Goal: Obtain resource: Download file/media

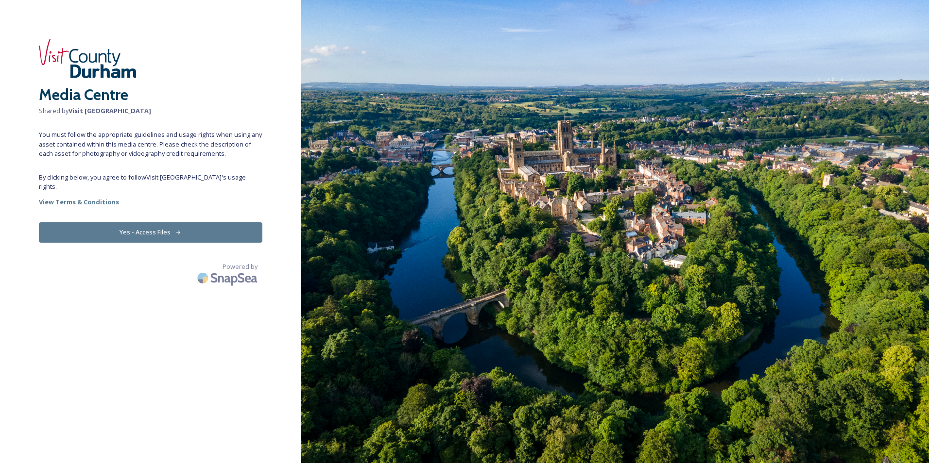
click at [175, 230] on icon at bounding box center [178, 233] width 6 height 6
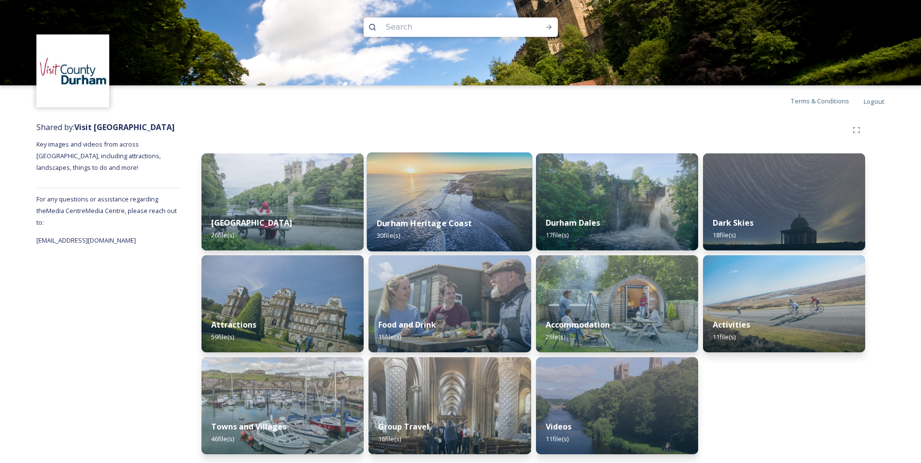
scroll to position [3, 0]
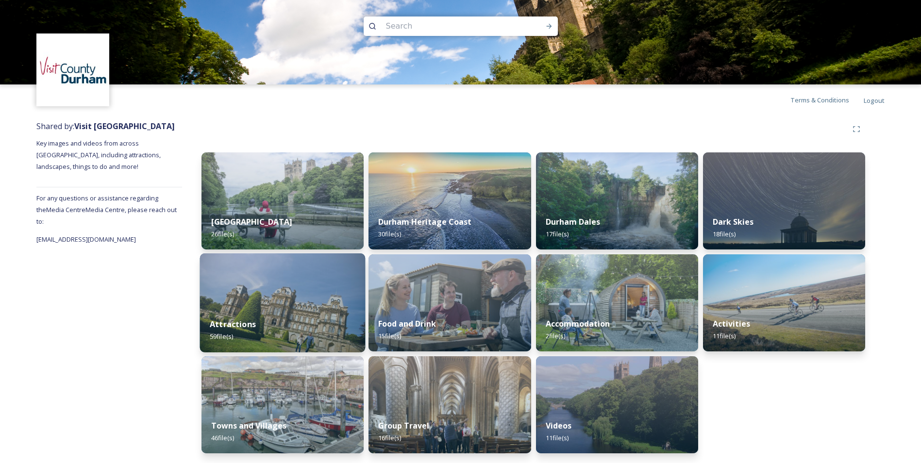
click at [296, 312] on div "Attractions 59 file(s)" at bounding box center [283, 330] width 166 height 44
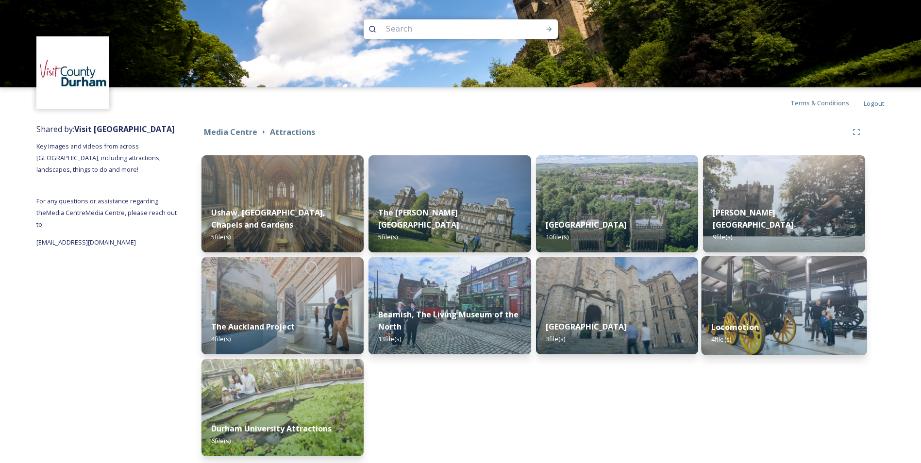
click at [785, 320] on div "Locomotion 4 file(s)" at bounding box center [784, 333] width 166 height 44
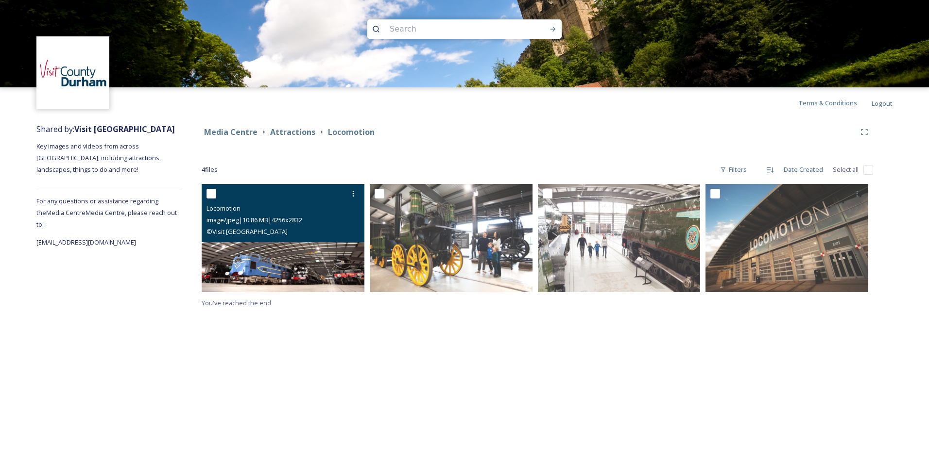
click at [353, 283] on img at bounding box center [283, 238] width 163 height 108
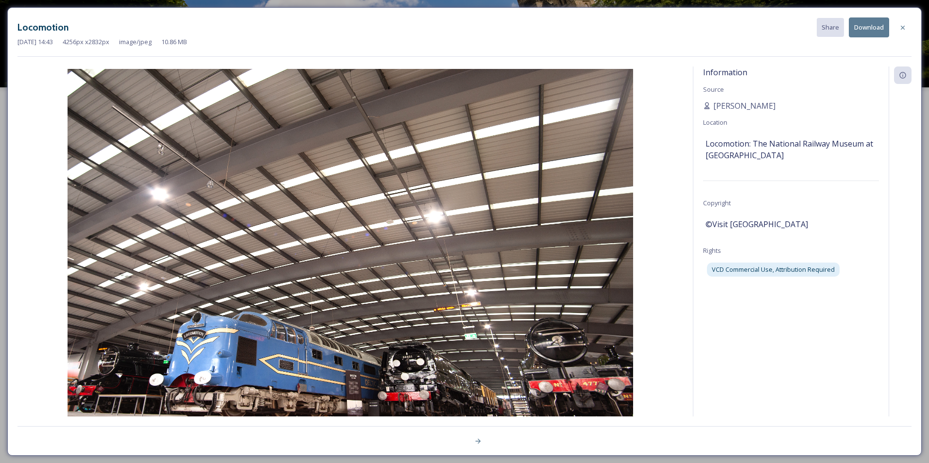
click at [730, 301] on div "Information Source [PERSON_NAME] Location Locomotion: The National Railway Muse…" at bounding box center [790, 255] width 195 height 376
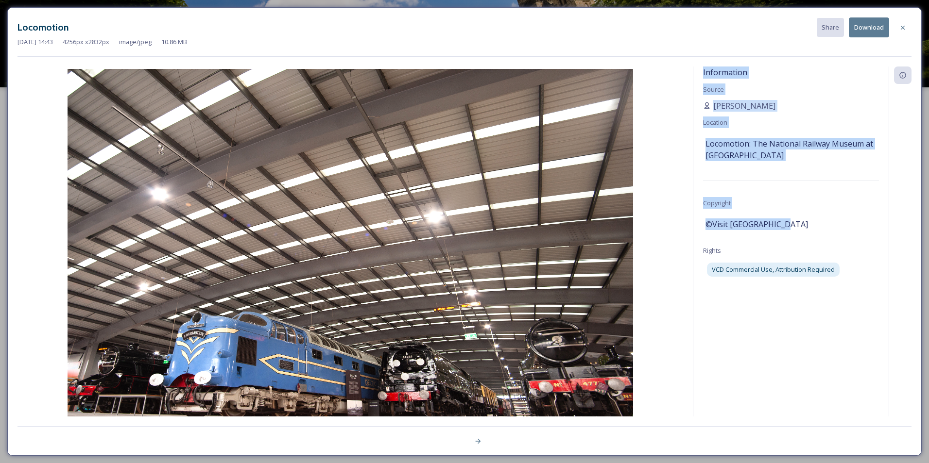
drag, startPoint x: 704, startPoint y: 69, endPoint x: 830, endPoint y: 220, distance: 196.5
click at [830, 220] on div "Information Source [PERSON_NAME] Location Locomotion: The National Railway Muse…" at bounding box center [790, 255] width 195 height 376
copy div "Information Source [PERSON_NAME] Location Locomotion: The National Railway Muse…"
